Goal: Task Accomplishment & Management: Complete application form

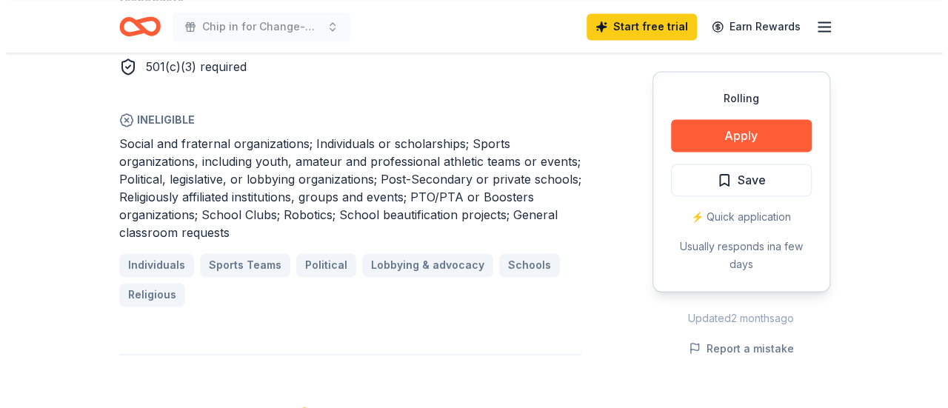
scroll to position [1045, 0]
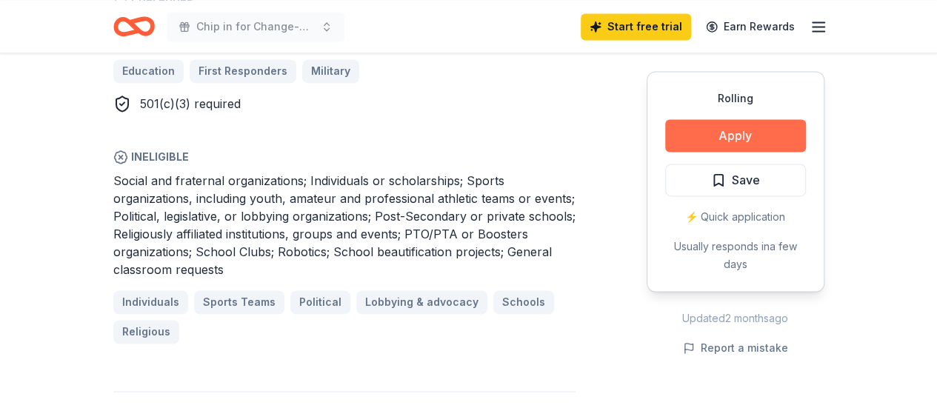
click at [695, 136] on button "Apply" at bounding box center [735, 135] width 141 height 33
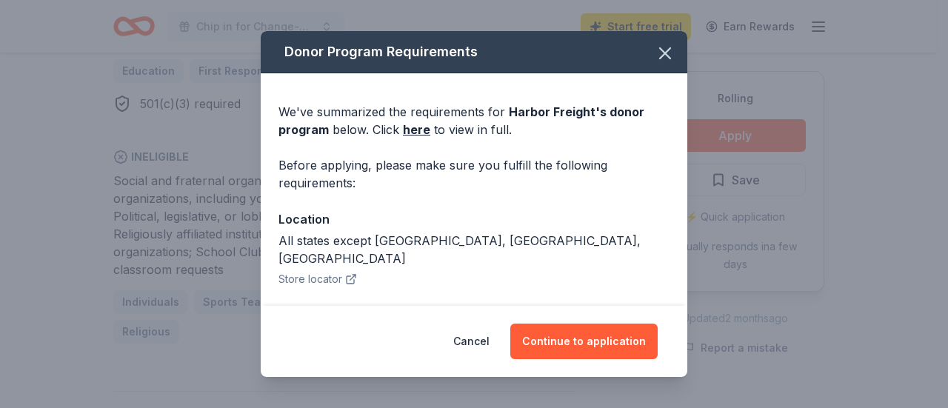
click at [924, 89] on div "Donor Program Requirements We've summarized the requirements for Harbor Freight…" at bounding box center [474, 204] width 948 height 408
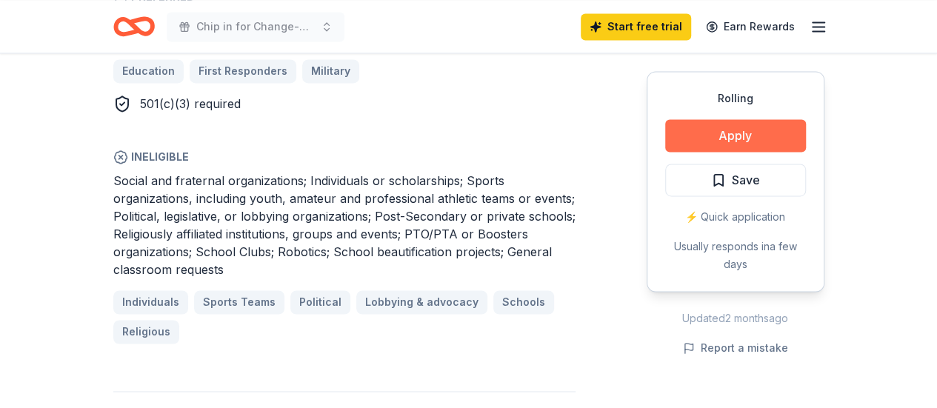
click at [720, 139] on button "Apply" at bounding box center [735, 135] width 141 height 33
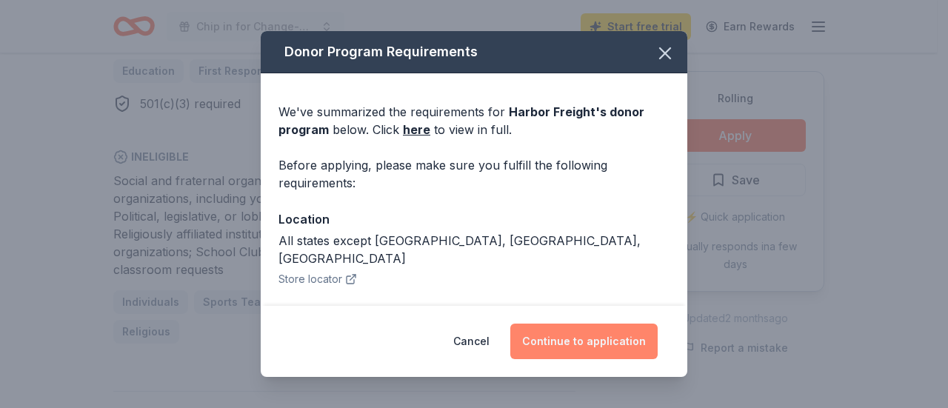
click at [560, 346] on button "Continue to application" at bounding box center [583, 342] width 147 height 36
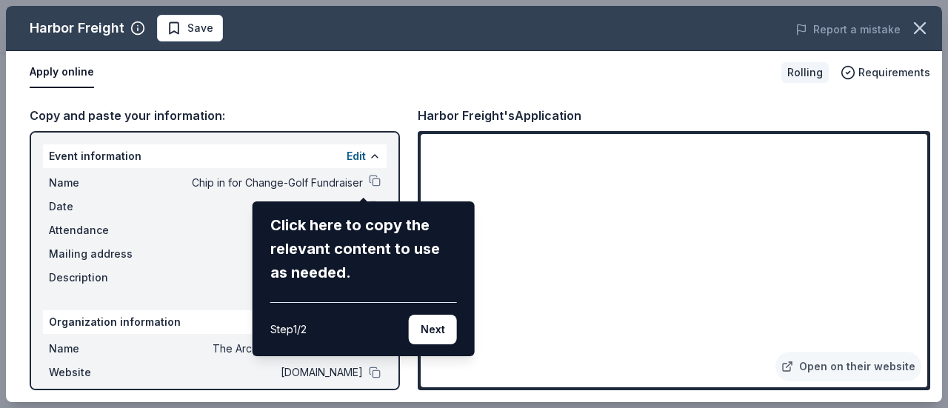
click at [355, 241] on div "Click here to copy the relevant content to use as needed." at bounding box center [363, 248] width 187 height 71
click at [440, 325] on button "Next" at bounding box center [433, 330] width 48 height 30
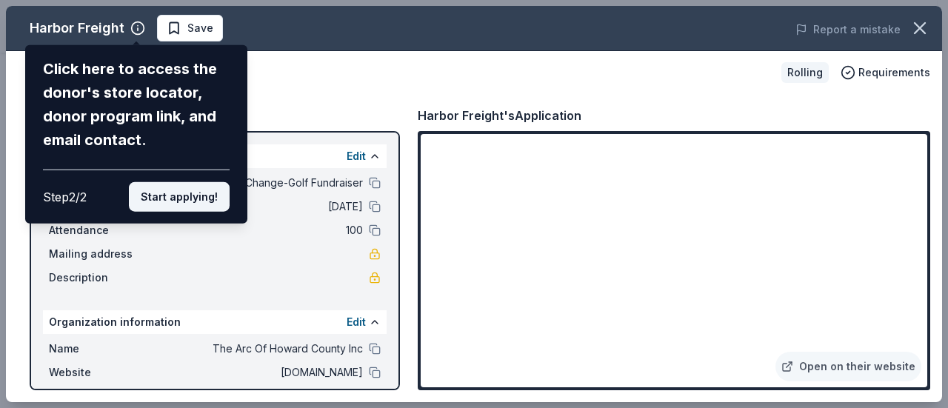
click at [164, 192] on button "Start applying!" at bounding box center [179, 197] width 101 height 30
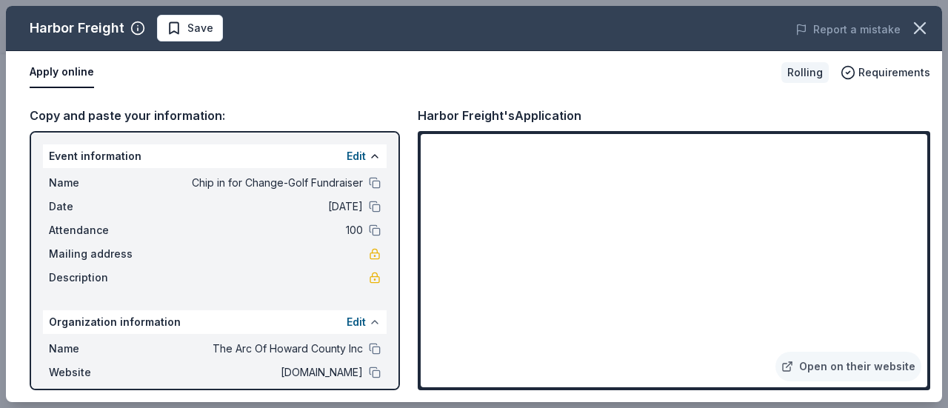
click at [369, 319] on button at bounding box center [375, 322] width 12 height 12
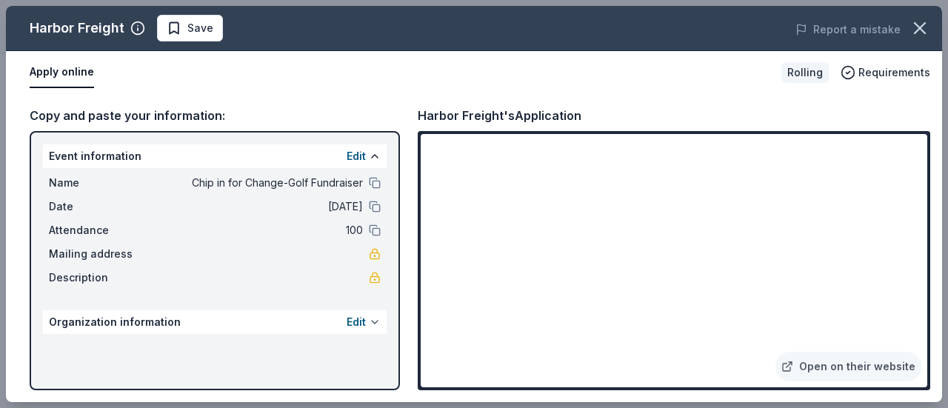
click at [362, 319] on button "Edit" at bounding box center [356, 322] width 19 height 18
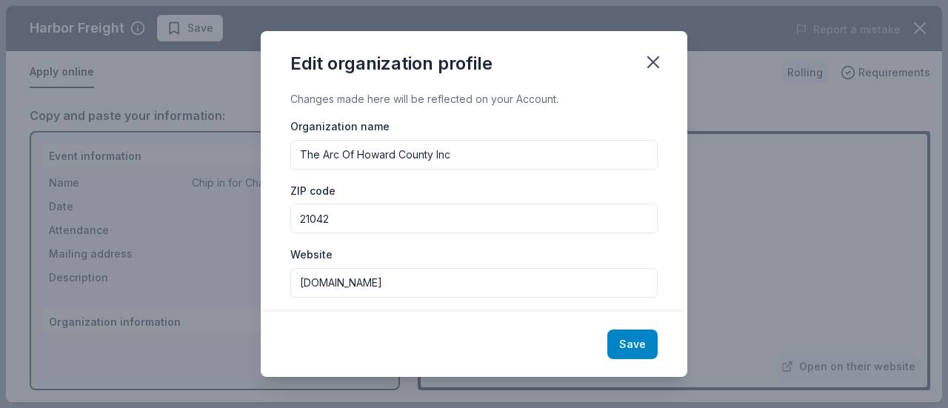
click at [625, 343] on button "Save" at bounding box center [633, 345] width 50 height 30
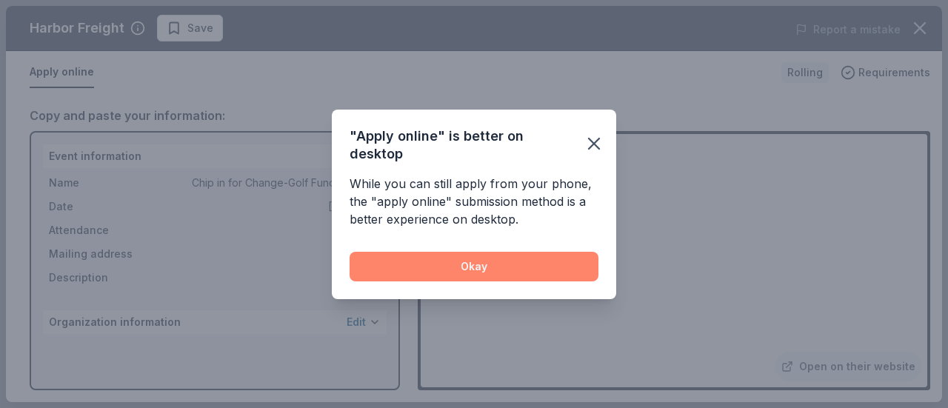
click at [531, 272] on button "Okay" at bounding box center [474, 267] width 249 height 30
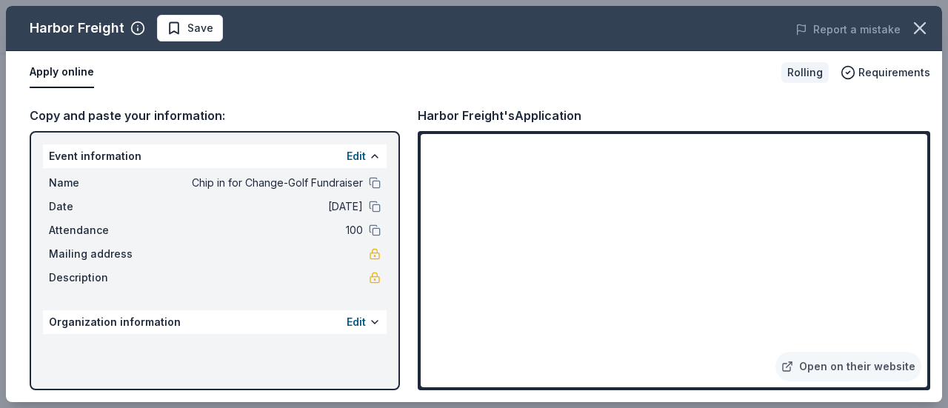
click at [50, 70] on button "Apply online" at bounding box center [62, 72] width 64 height 31
click at [825, 362] on link "Open on their website" at bounding box center [849, 367] width 146 height 30
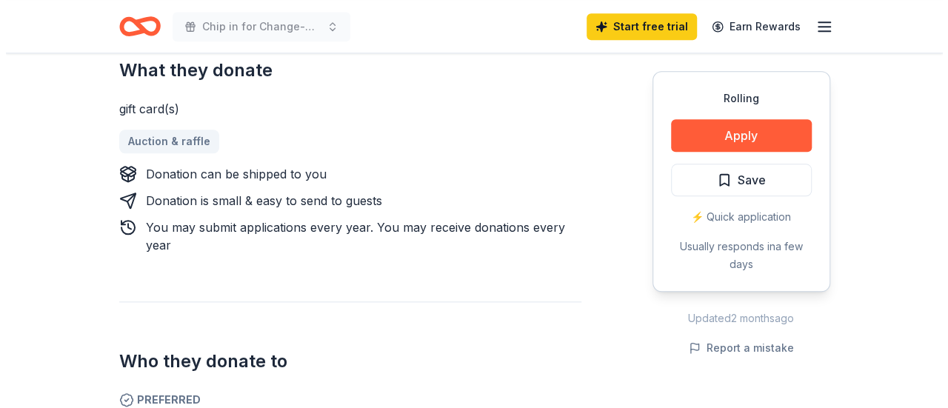
scroll to position [645, 0]
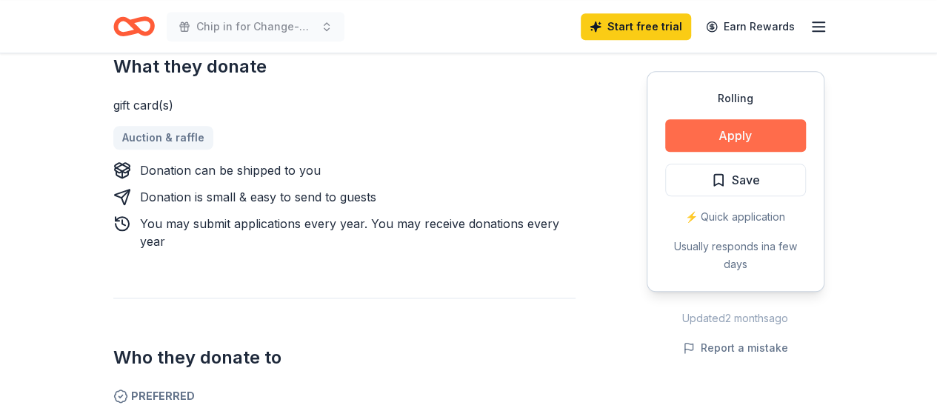
click at [742, 136] on button "Apply" at bounding box center [735, 135] width 141 height 33
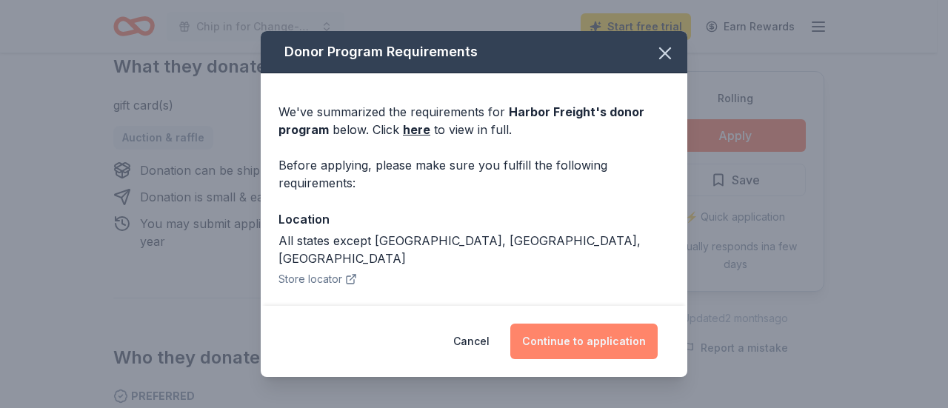
click at [601, 356] on button "Continue to application" at bounding box center [583, 342] width 147 height 36
